Goal: Information Seeking & Learning: Learn about a topic

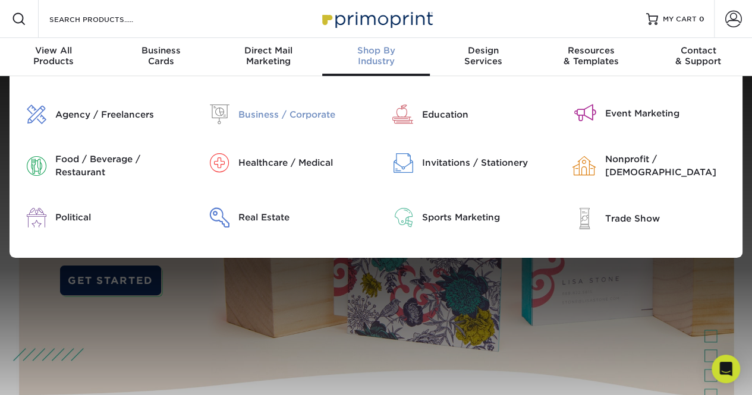
click at [291, 114] on div "Business / Corporate" at bounding box center [302, 114] width 128 height 13
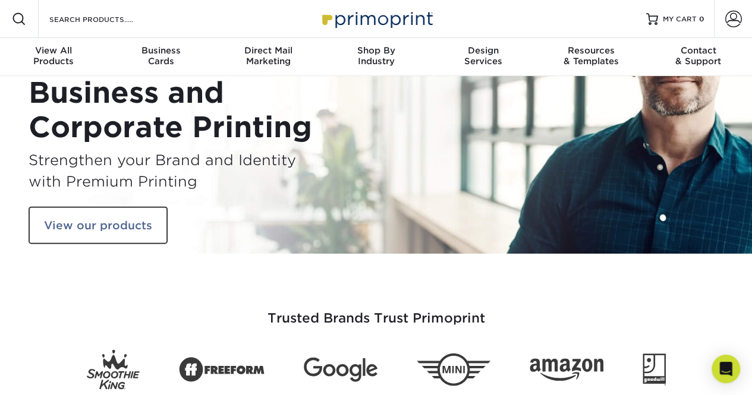
click at [76, 29] on div "Search Products" at bounding box center [101, 19] width 125 height 38
click at [83, 22] on input "Search Products" at bounding box center [106, 19] width 116 height 14
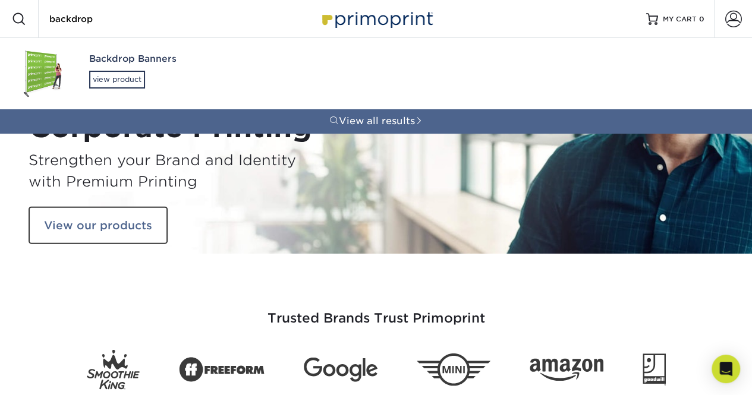
type input "backdrop"
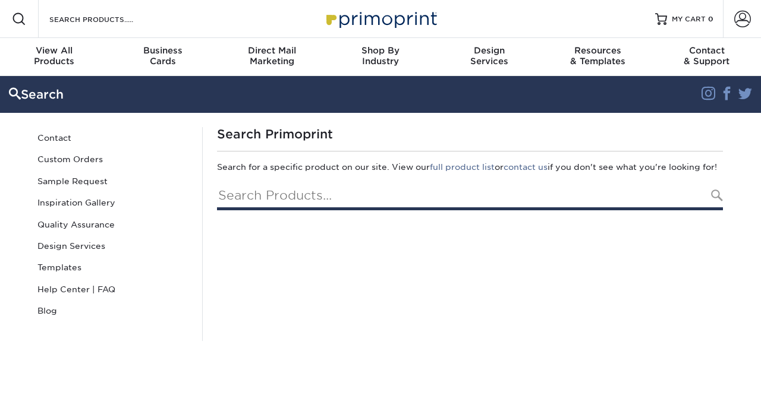
type input "backdrop"
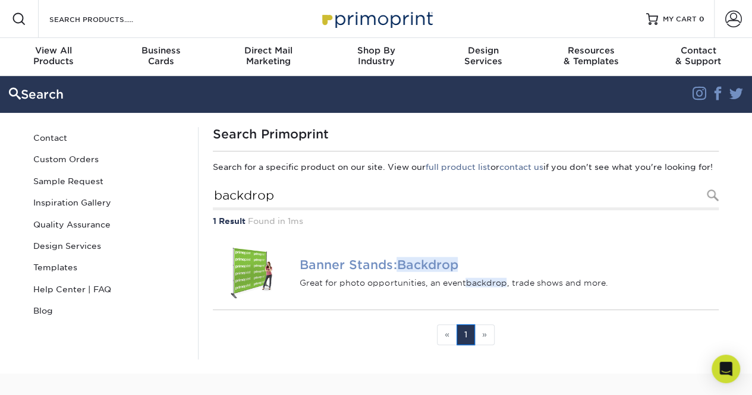
click at [246, 280] on img at bounding box center [252, 273] width 78 height 54
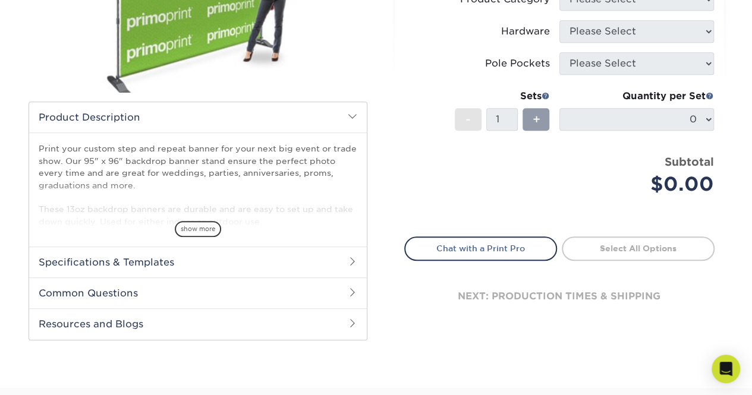
scroll to position [295, 0]
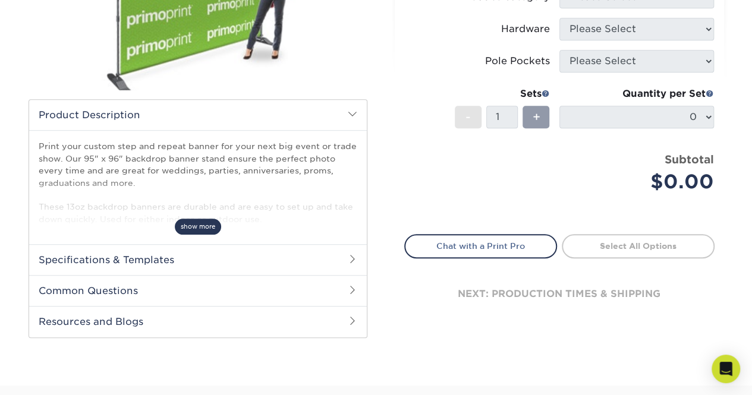
click at [210, 223] on span "show more" at bounding box center [198, 227] width 46 height 16
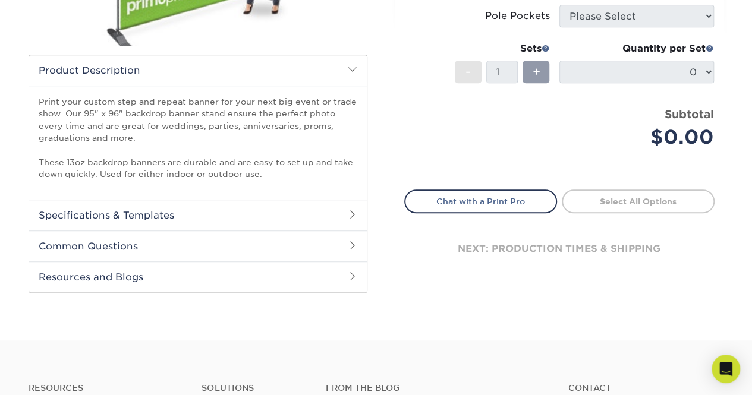
scroll to position [311, 0]
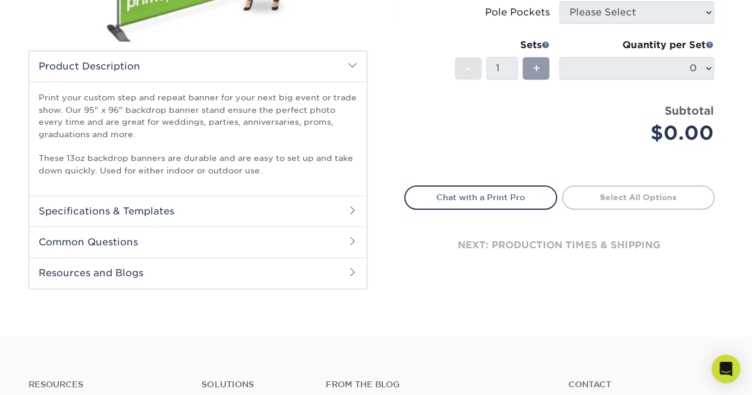
click at [305, 239] on h2 "Common Questions" at bounding box center [197, 241] width 337 height 31
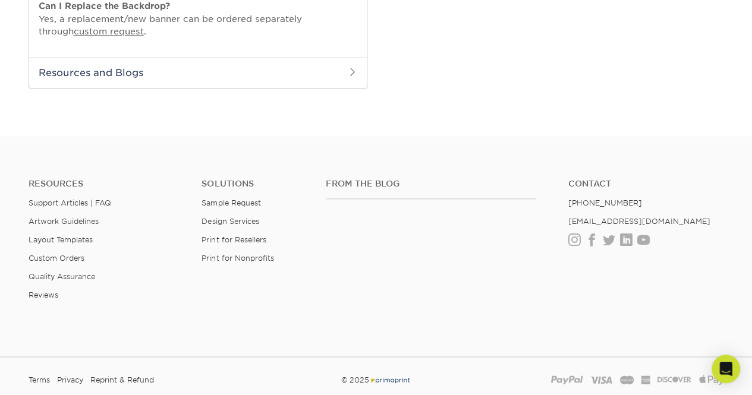
scroll to position [438, 0]
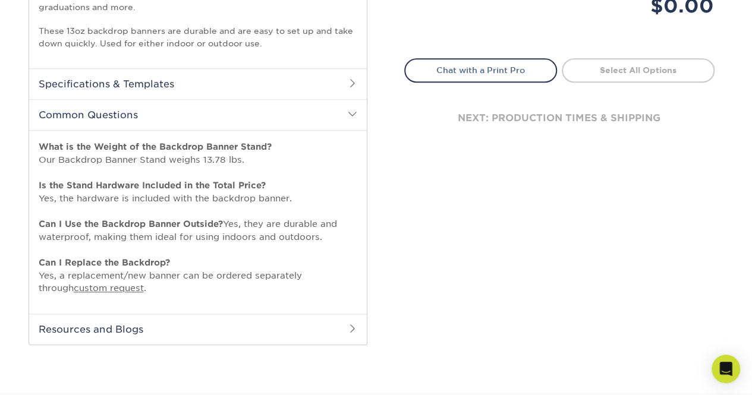
click at [276, 89] on h2 "Specifications & Templates" at bounding box center [197, 83] width 337 height 31
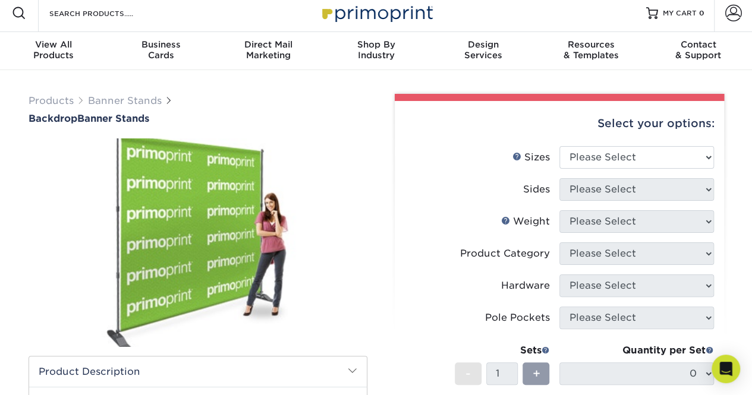
scroll to position [0, 0]
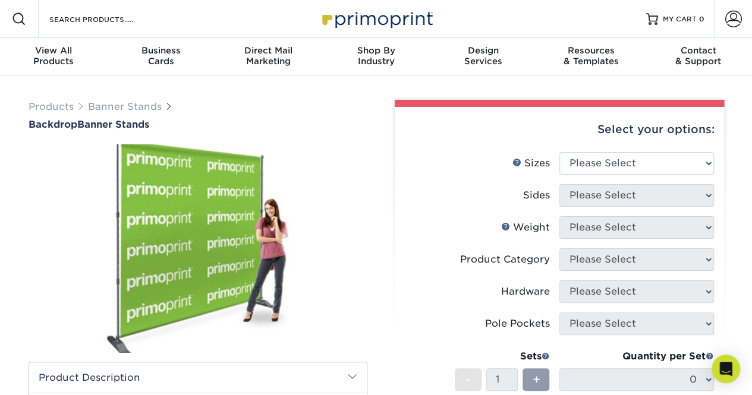
click at [220, 294] on img at bounding box center [198, 248] width 339 height 234
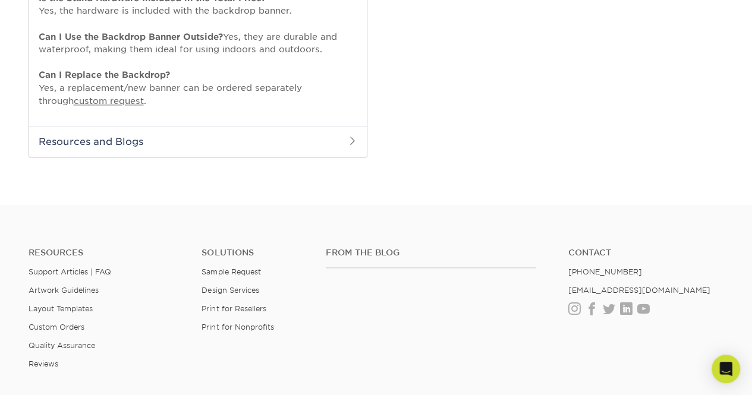
scroll to position [702, 0]
click at [181, 142] on h2 "Resources and Blogs" at bounding box center [197, 140] width 337 height 31
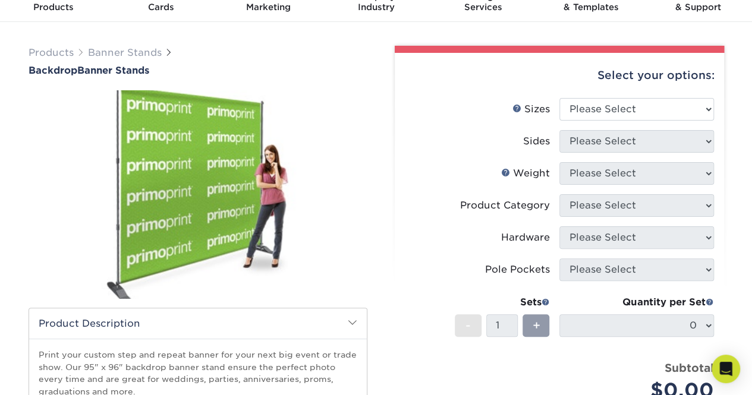
scroll to position [0, 0]
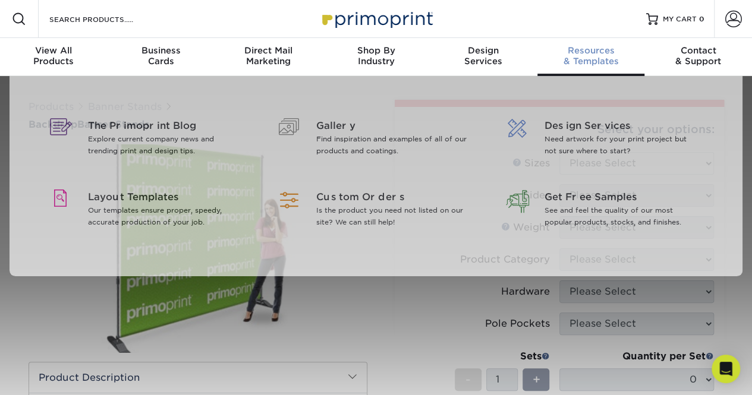
click at [595, 56] on div "Resources & Templates" at bounding box center [591, 55] width 108 height 21
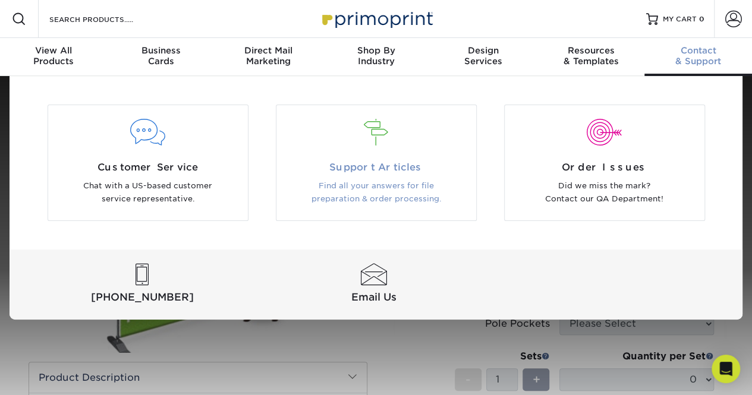
click at [358, 165] on span "Support Articles" at bounding box center [376, 167] width 182 height 14
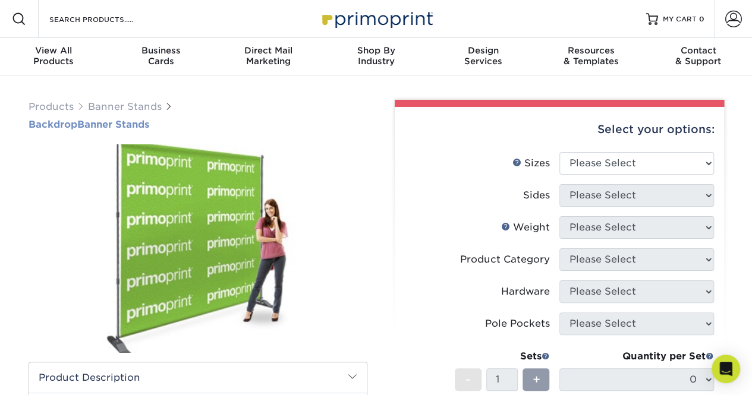
click at [51, 124] on span "Backdrop" at bounding box center [53, 124] width 49 height 11
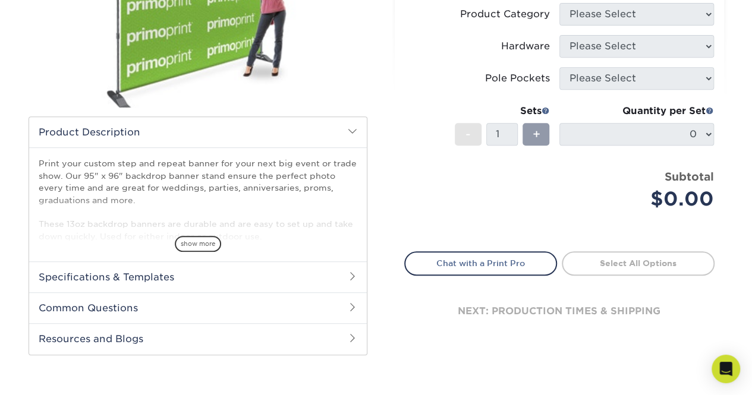
scroll to position [246, 0]
click at [207, 237] on span "show more" at bounding box center [198, 243] width 46 height 16
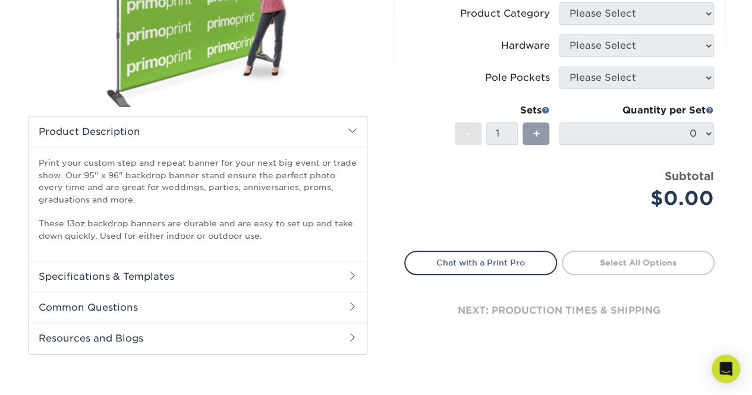
click at [144, 273] on h2 "Specifications & Templates" at bounding box center [197, 276] width 337 height 31
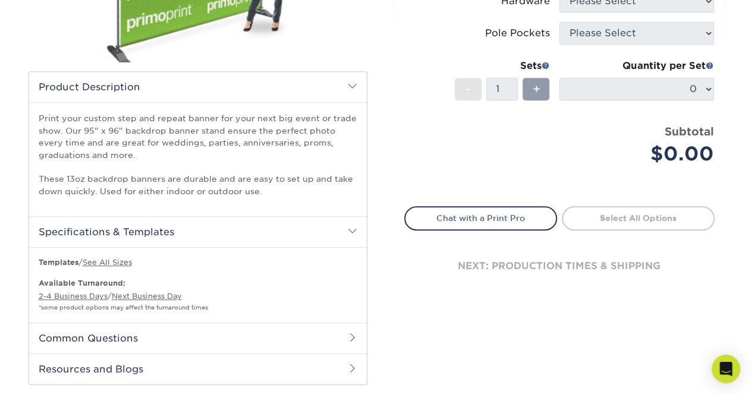
scroll to position [295, 0]
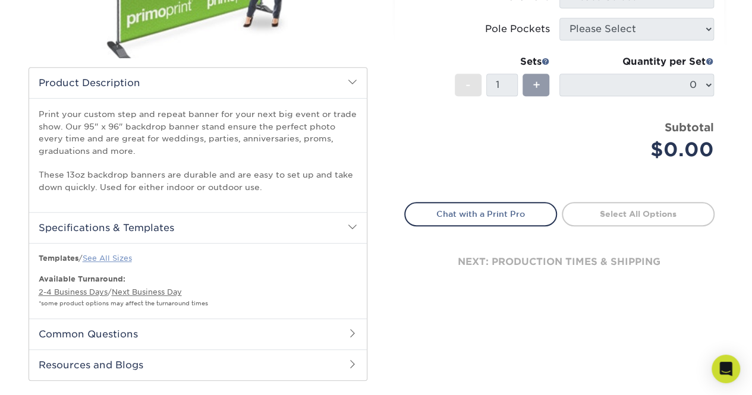
click at [125, 257] on link "See All Sizes" at bounding box center [107, 258] width 49 height 9
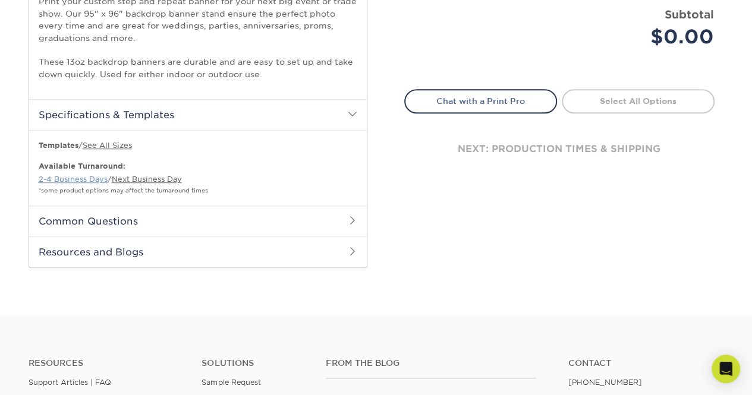
scroll to position [414, 0]
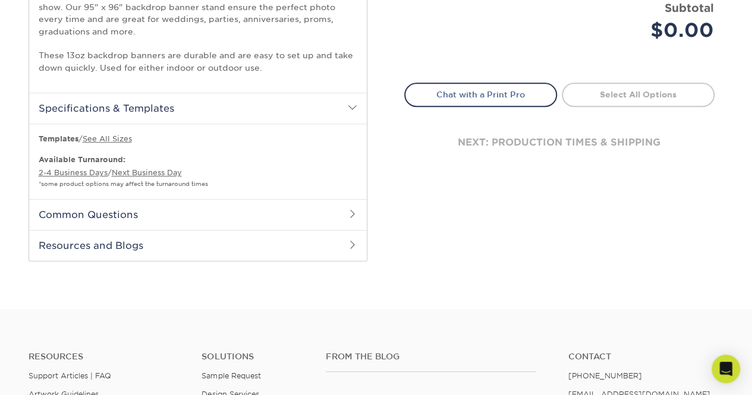
click at [140, 207] on h2 "Common Questions" at bounding box center [197, 214] width 337 height 31
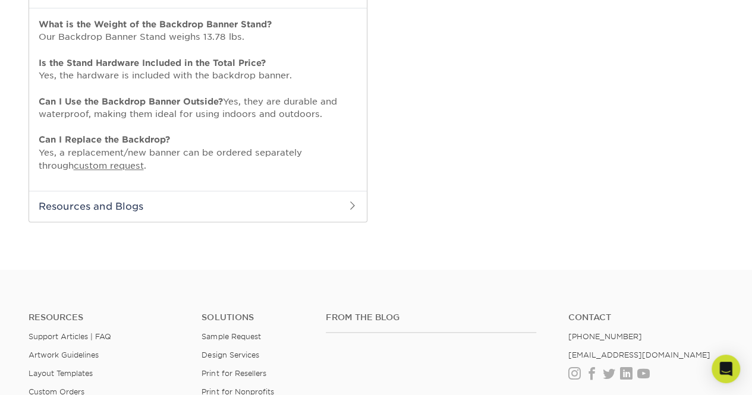
scroll to position [637, 0]
click at [330, 206] on h2 "Resources and Blogs" at bounding box center [197, 205] width 337 height 31
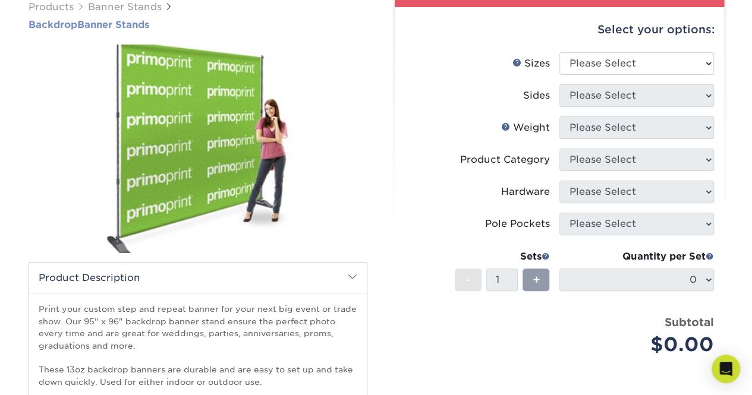
scroll to position [99, 0]
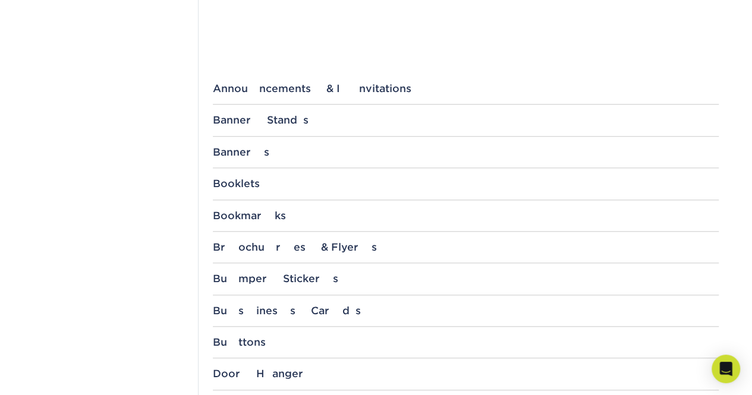
scroll to position [441, 0]
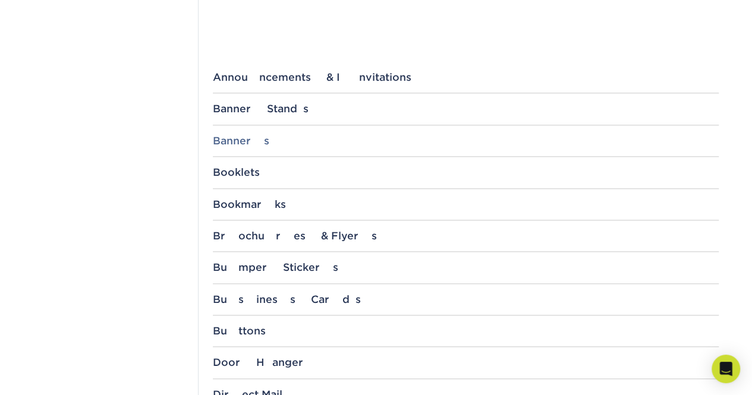
click at [279, 140] on div "Banners" at bounding box center [466, 141] width 506 height 12
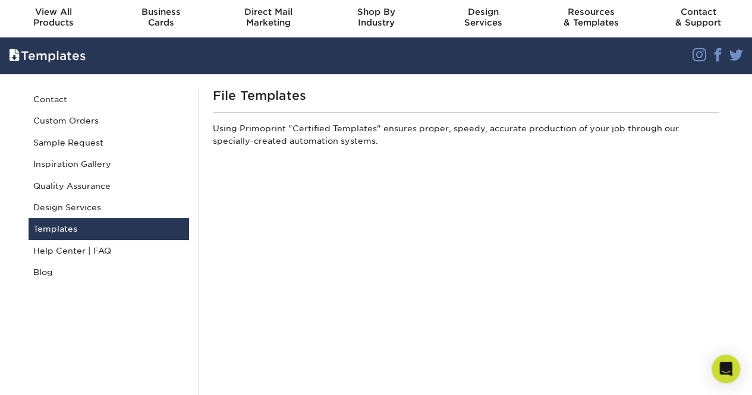
scroll to position [35, 0]
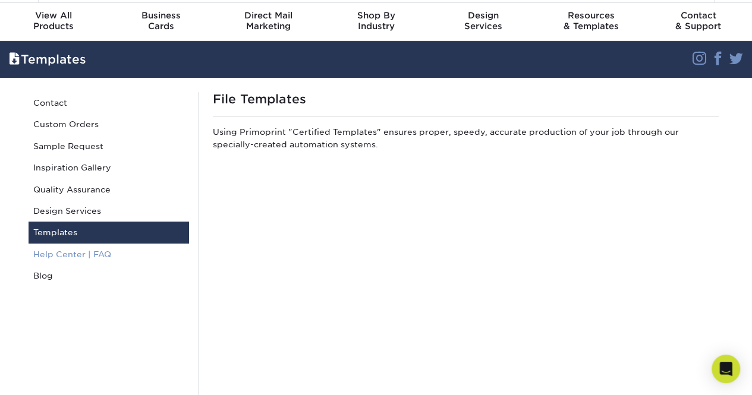
click at [59, 254] on link "Help Center | FAQ" at bounding box center [109, 254] width 160 height 21
